Goal: Find specific page/section: Find specific page/section

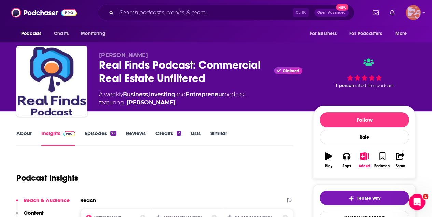
click at [411, 12] on img "Logged in as kerrifulks" at bounding box center [413, 12] width 15 height 15
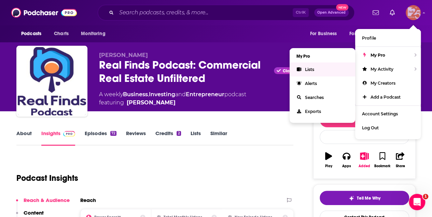
click at [313, 69] on span "Lists" at bounding box center [309, 69] width 9 height 5
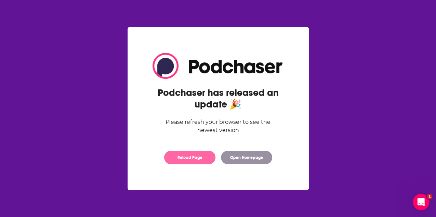
click at [179, 157] on button "Reload Page" at bounding box center [189, 157] width 51 height 13
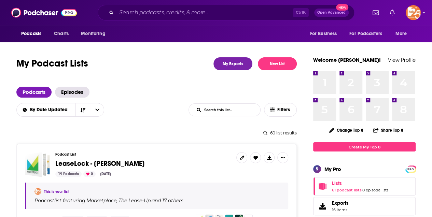
click at [225, 108] on input "List Search Input" at bounding box center [224, 110] width 71 height 12
type input "feel good"
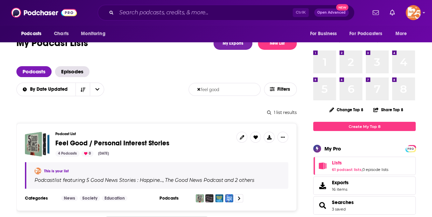
scroll to position [45, 0]
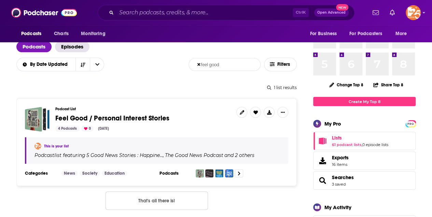
click at [90, 120] on span "Feel Good / Personal Interest Stories" at bounding box center [112, 118] width 114 height 9
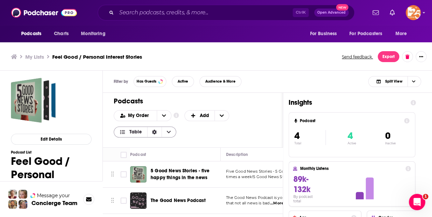
scroll to position [2, 0]
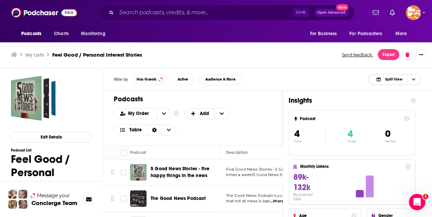
click at [394, 78] on span "Split View" at bounding box center [393, 80] width 17 height 4
click at [392, 101] on span "Podcast Only" at bounding box center [399, 103] width 34 height 4
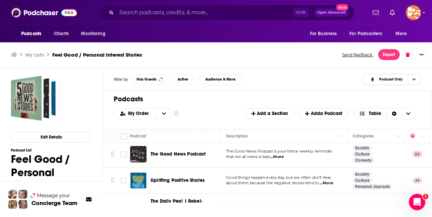
scroll to position [0, 0]
